Goal: Navigation & Orientation: Find specific page/section

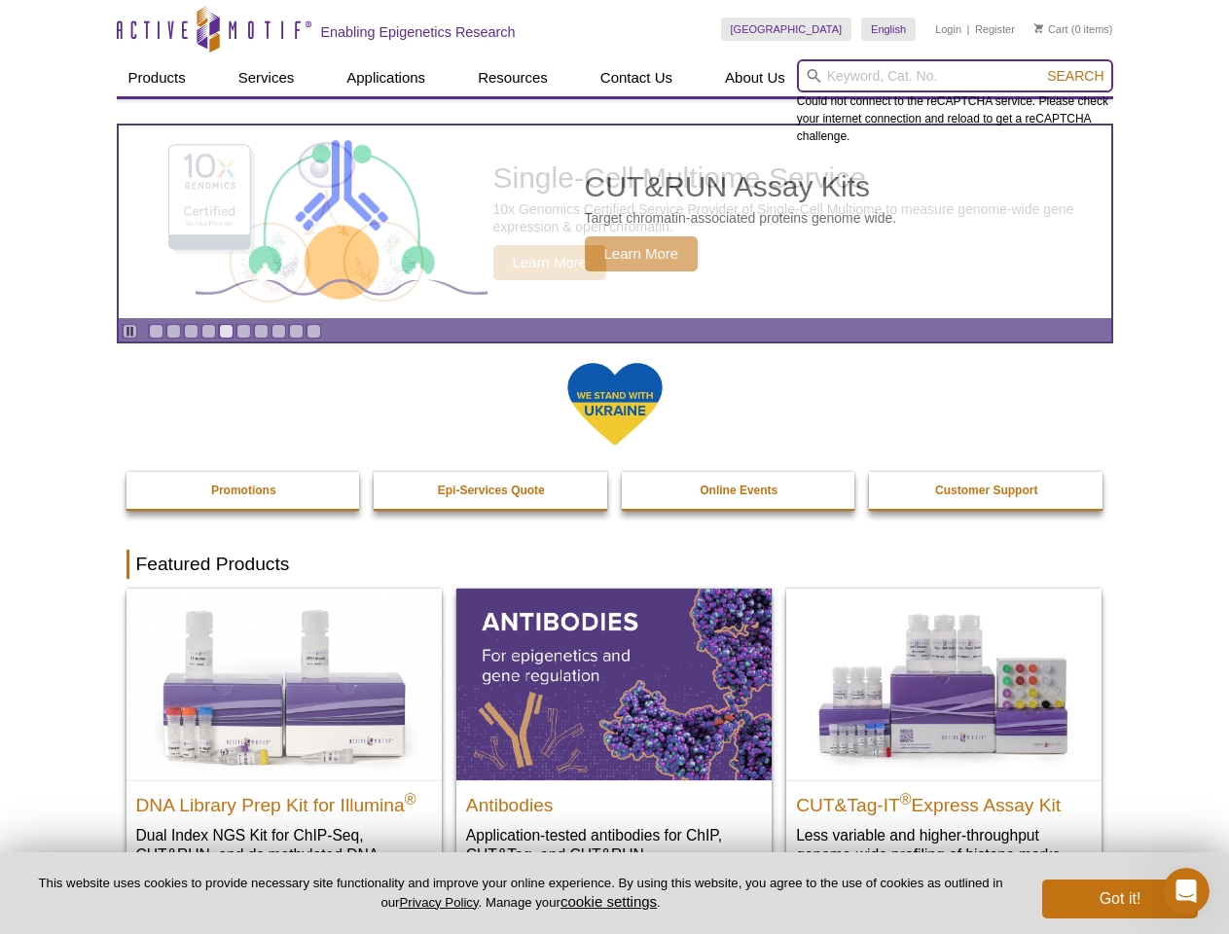
click at [955, 76] on input "search" at bounding box center [955, 75] width 316 height 33
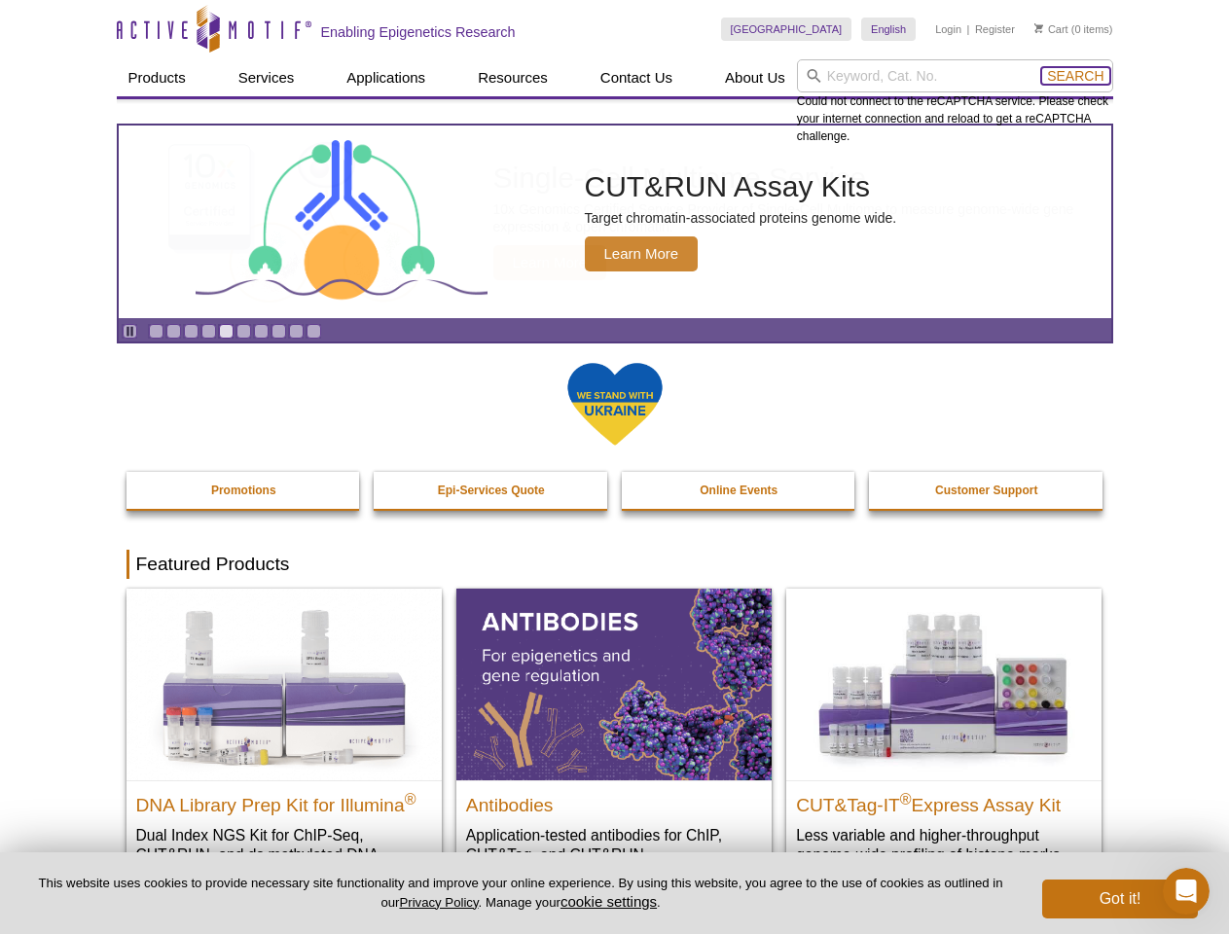
click at [1075, 76] on span "Search" at bounding box center [1075, 76] width 56 height 16
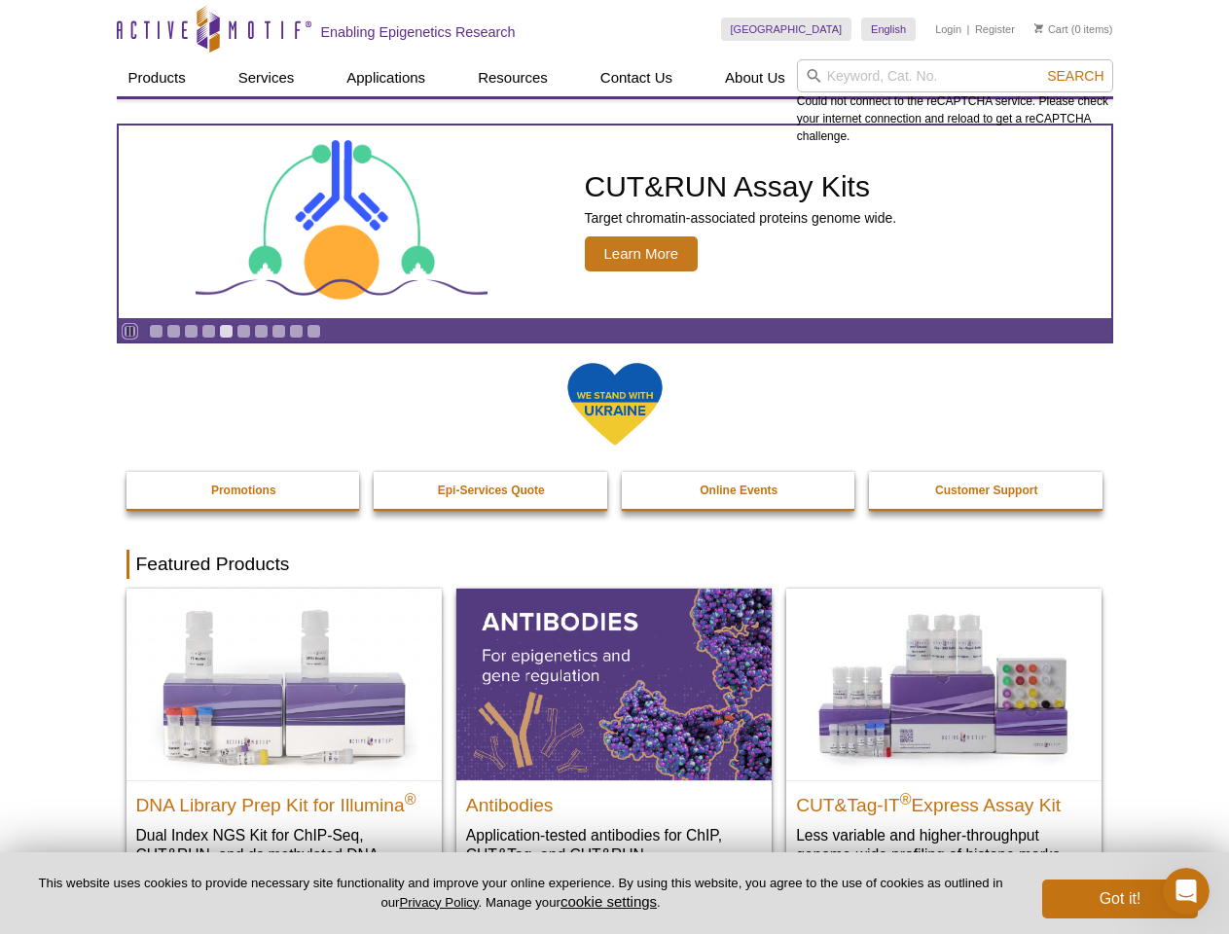
click at [129, 331] on icon "Pause" at bounding box center [130, 331] width 13 height 13
click at [156, 331] on link "Go to slide 1" at bounding box center [156, 331] width 15 height 15
click at [173, 331] on link "Go to slide 2" at bounding box center [173, 331] width 15 height 15
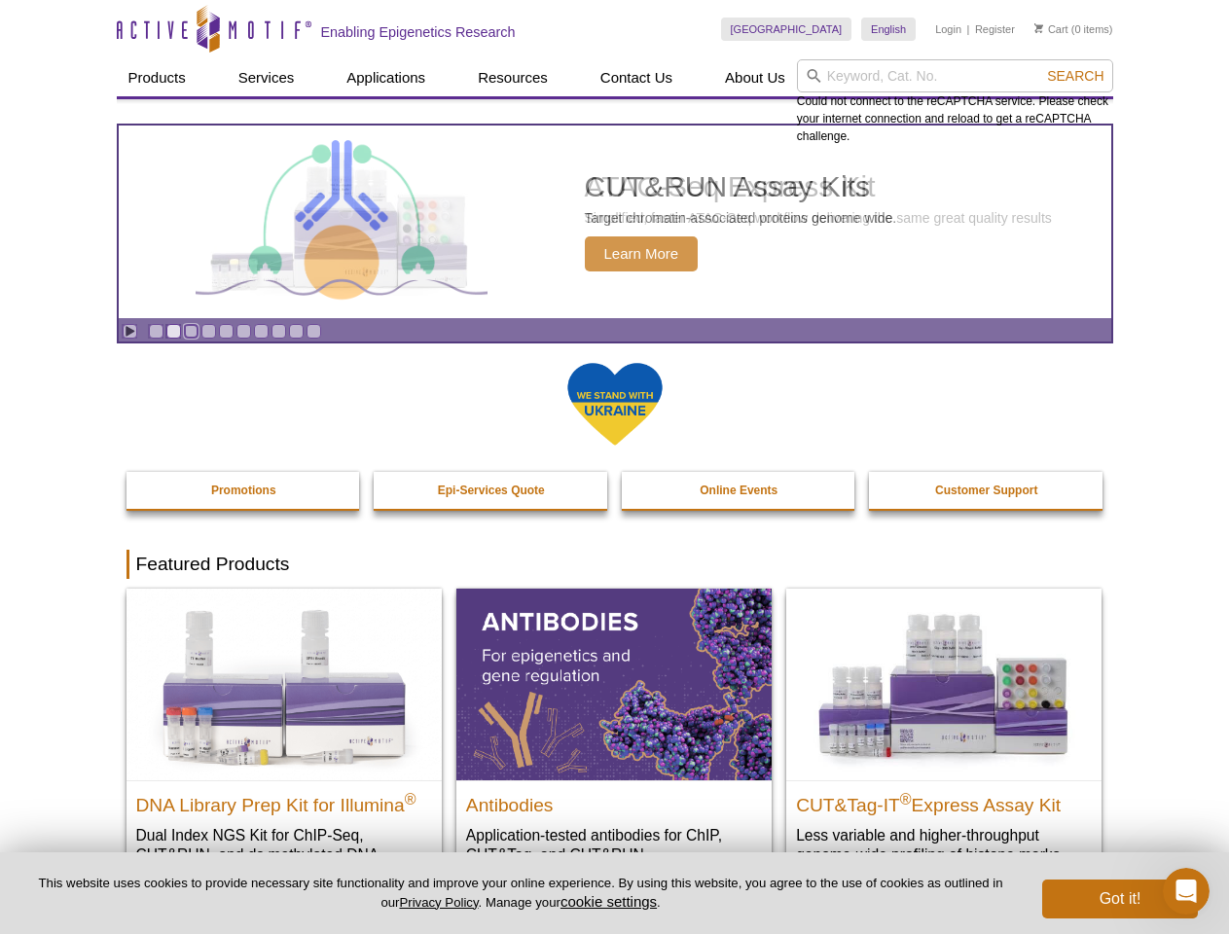
click at [191, 331] on link "Go to slide 3" at bounding box center [191, 331] width 15 height 15
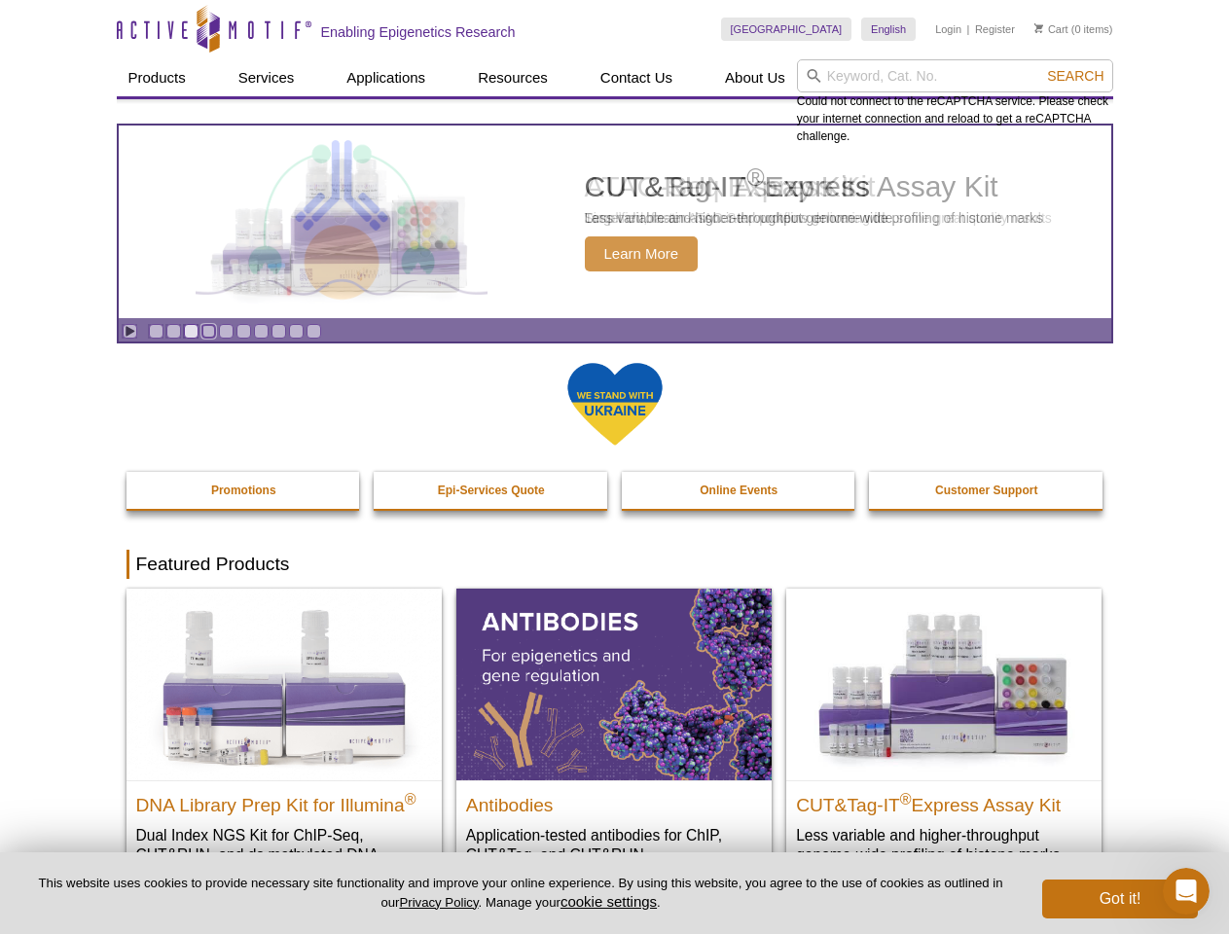
click at [208, 331] on link "Go to slide 4" at bounding box center [208, 331] width 15 height 15
